Goal: Information Seeking & Learning: Learn about a topic

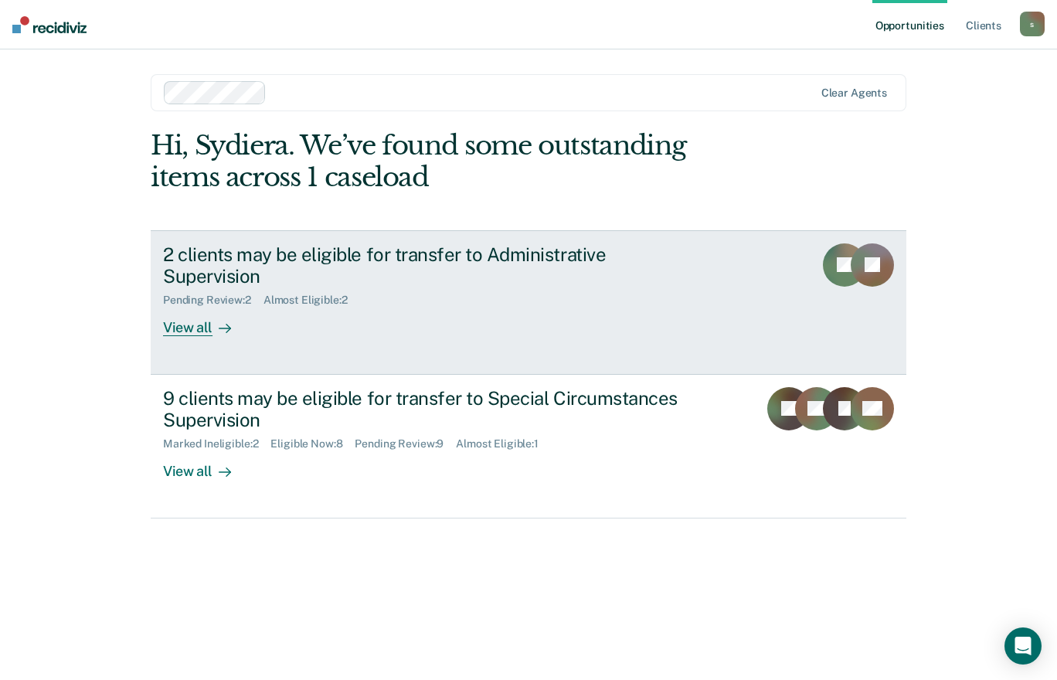
click at [226, 322] on icon at bounding box center [225, 328] width 12 height 12
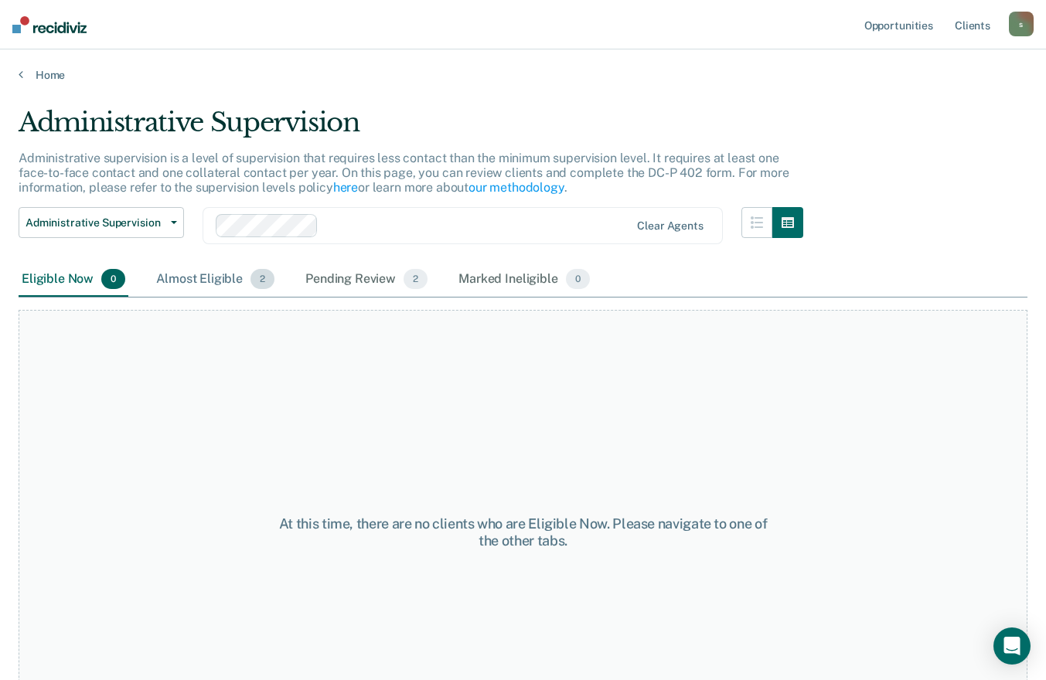
click at [226, 296] on div "Almost Eligible 2" at bounding box center [215, 280] width 124 height 34
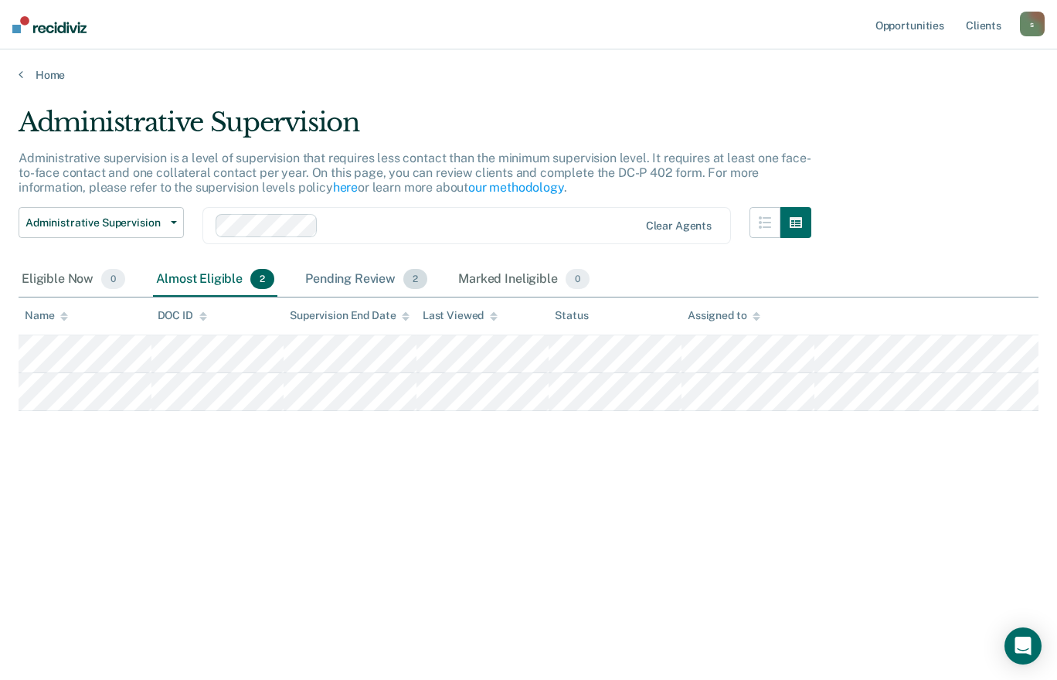
click at [380, 273] on div "Pending Review 2" at bounding box center [366, 280] width 128 height 34
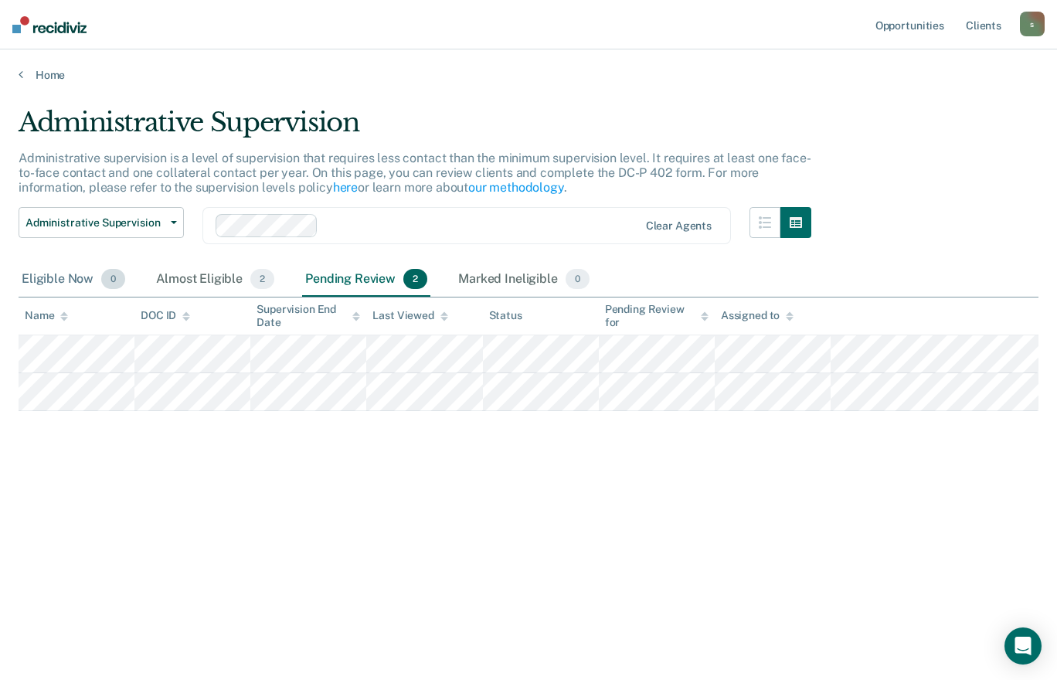
click at [96, 281] on div "Eligible Now 0" at bounding box center [74, 280] width 110 height 34
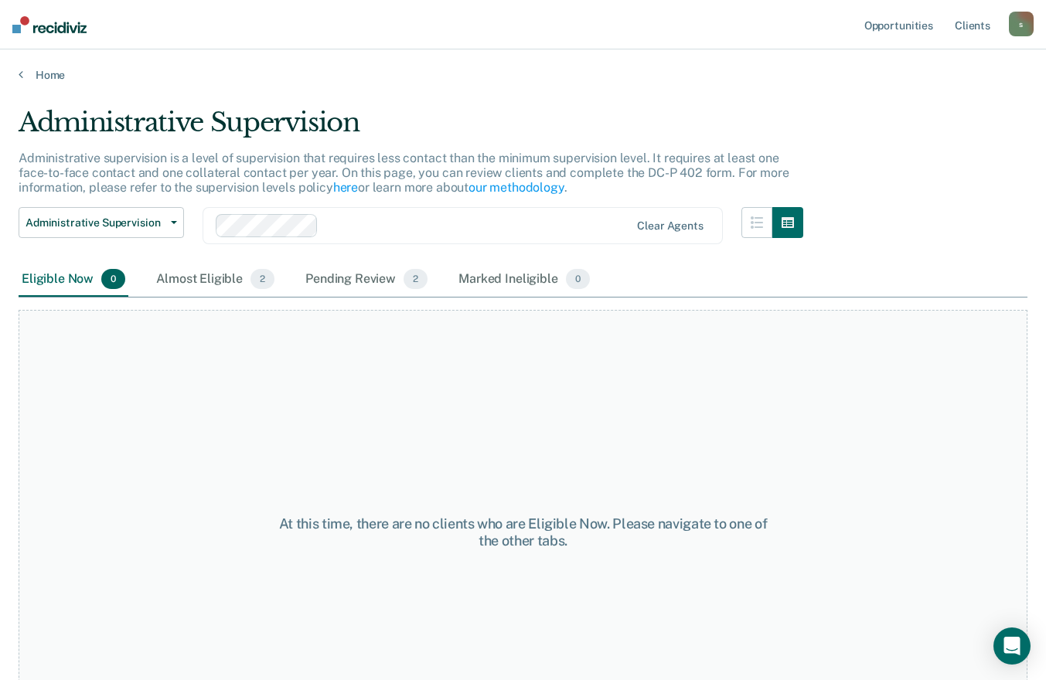
click at [37, 83] on main "Administrative Supervision Administrative supervision is a level of supervision…" at bounding box center [523, 379] width 1046 height 594
click at [43, 77] on link "Home" at bounding box center [523, 75] width 1009 height 14
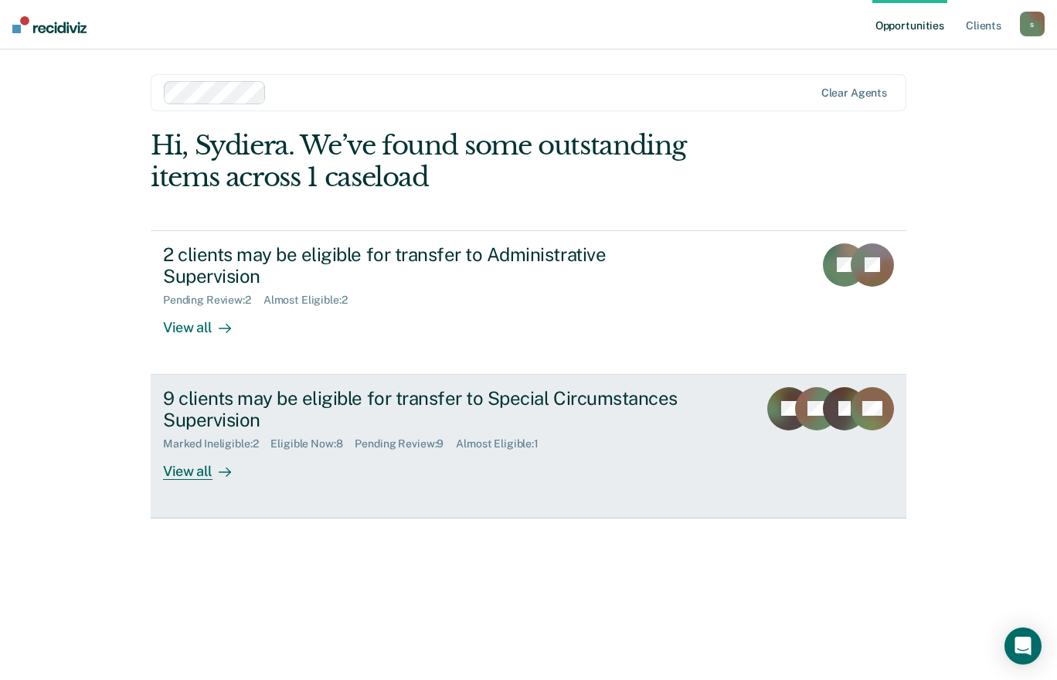
click at [216, 463] on div at bounding box center [222, 472] width 19 height 18
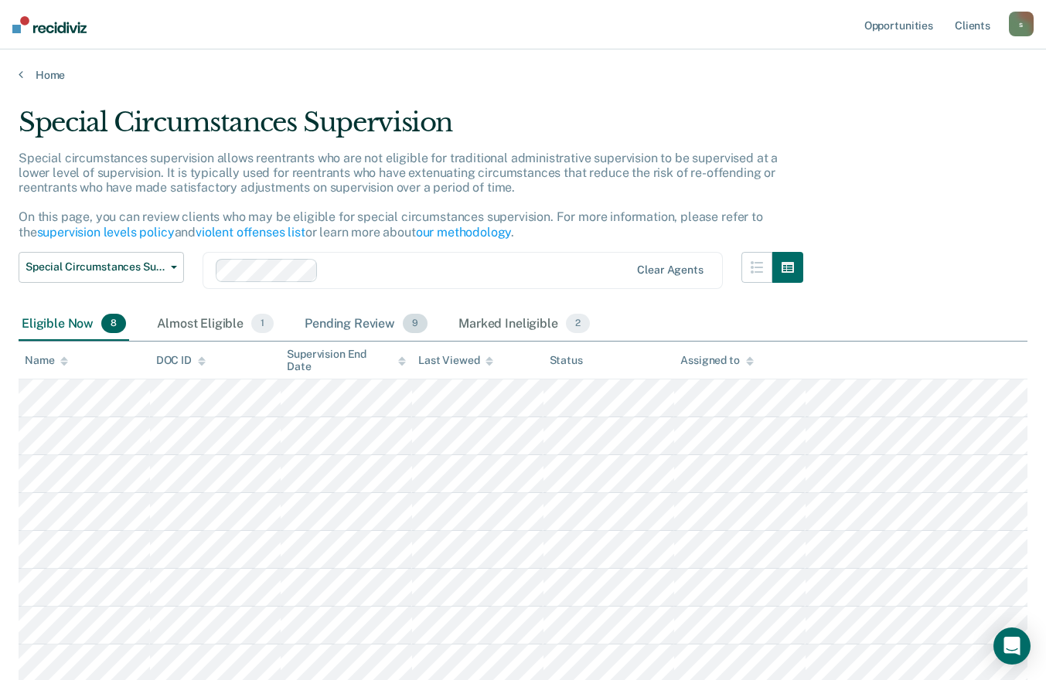
click at [335, 316] on div "Pending Review 9" at bounding box center [365, 325] width 129 height 34
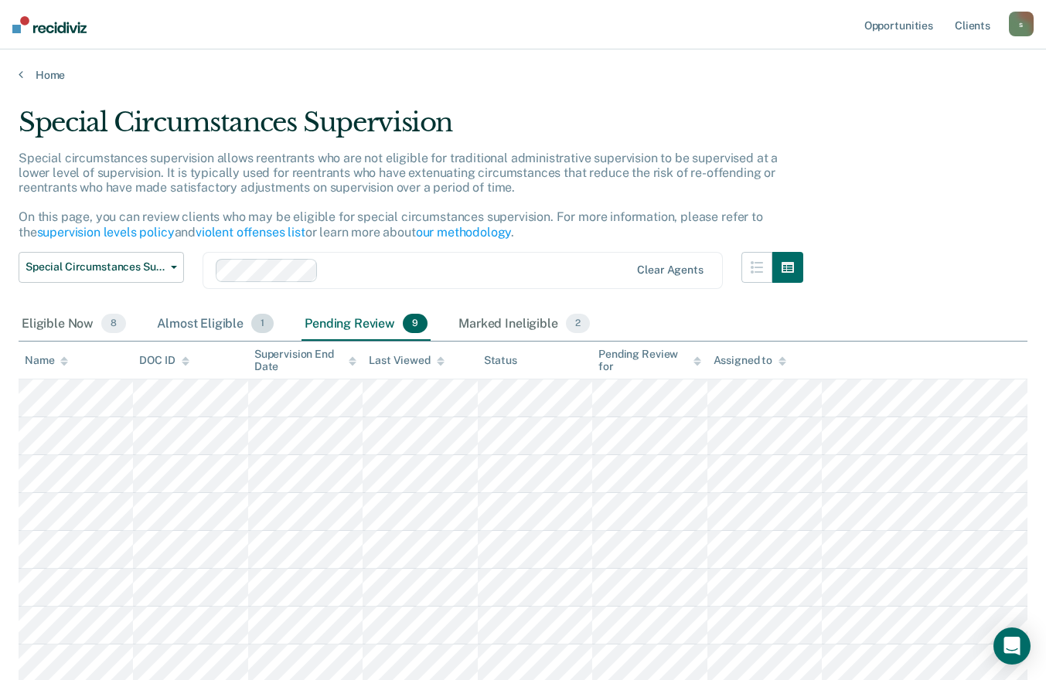
click at [172, 325] on div "Almost Eligible 1" at bounding box center [215, 325] width 123 height 34
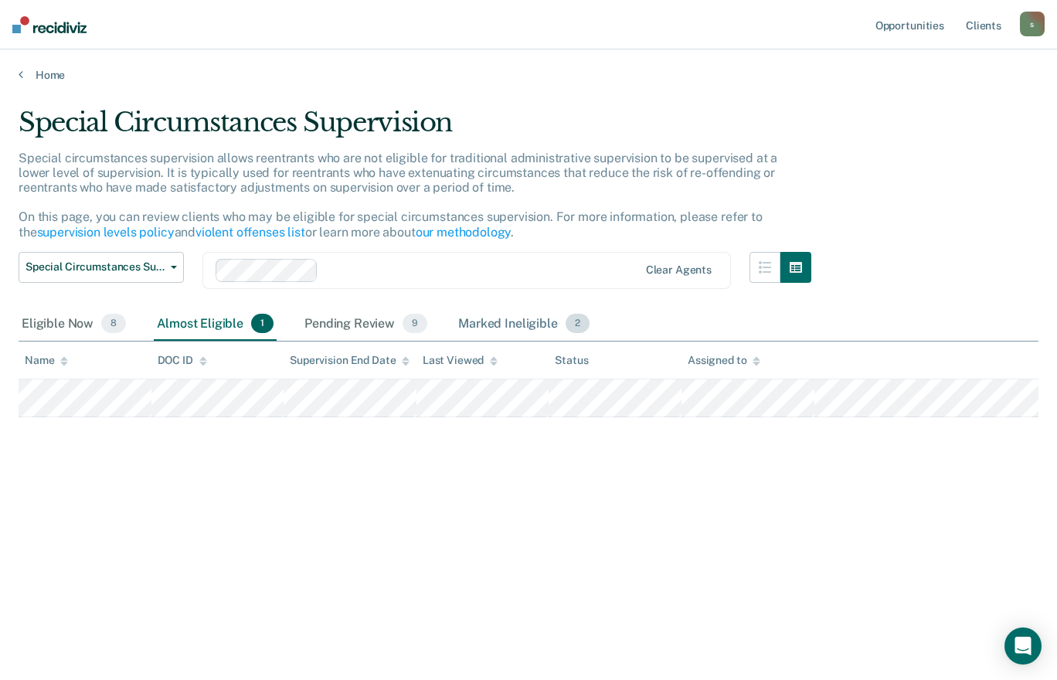
click at [528, 330] on div "Marked Ineligible 2" at bounding box center [524, 325] width 138 height 34
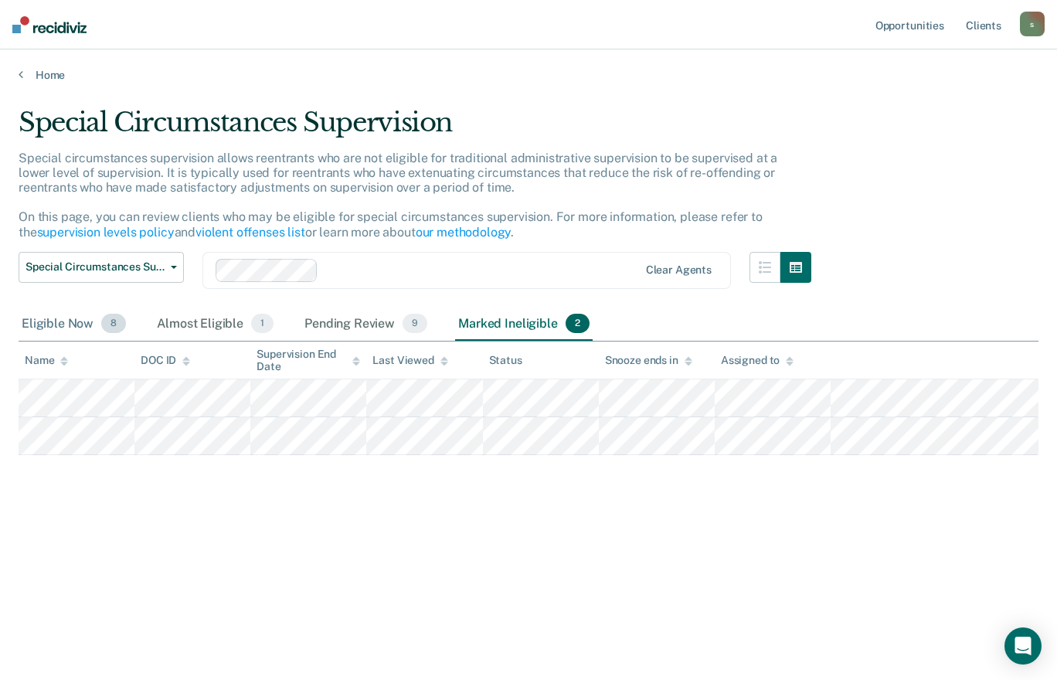
click at [115, 324] on span "8" at bounding box center [113, 324] width 25 height 20
